Goal: Task Accomplishment & Management: Manage account settings

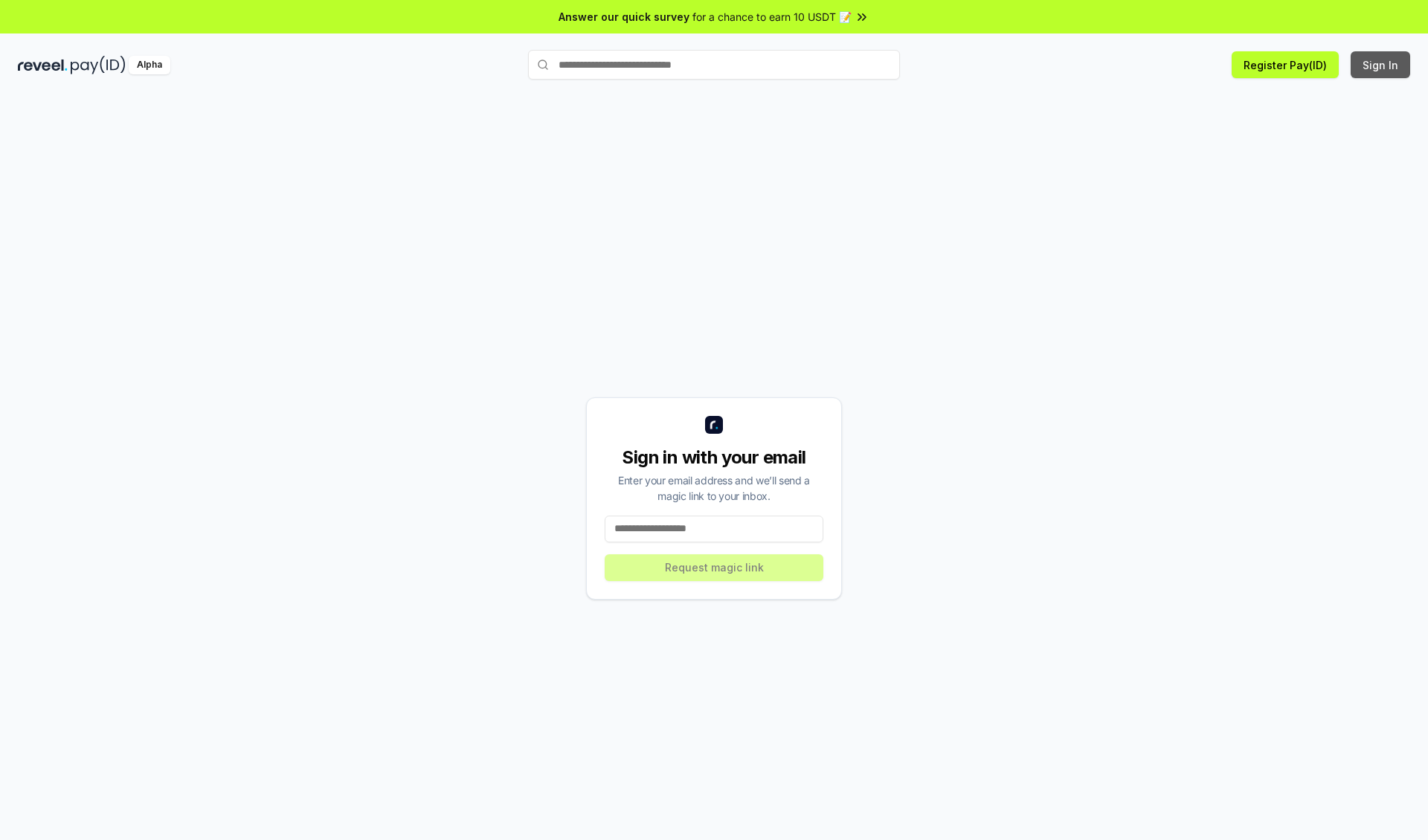
click at [1381, 65] on button "Sign In" at bounding box center [1381, 65] width 60 height 27
type input "**********"
click at [714, 567] on button "Request magic link" at bounding box center [714, 567] width 219 height 27
